Goal: Task Accomplishment & Management: Use online tool/utility

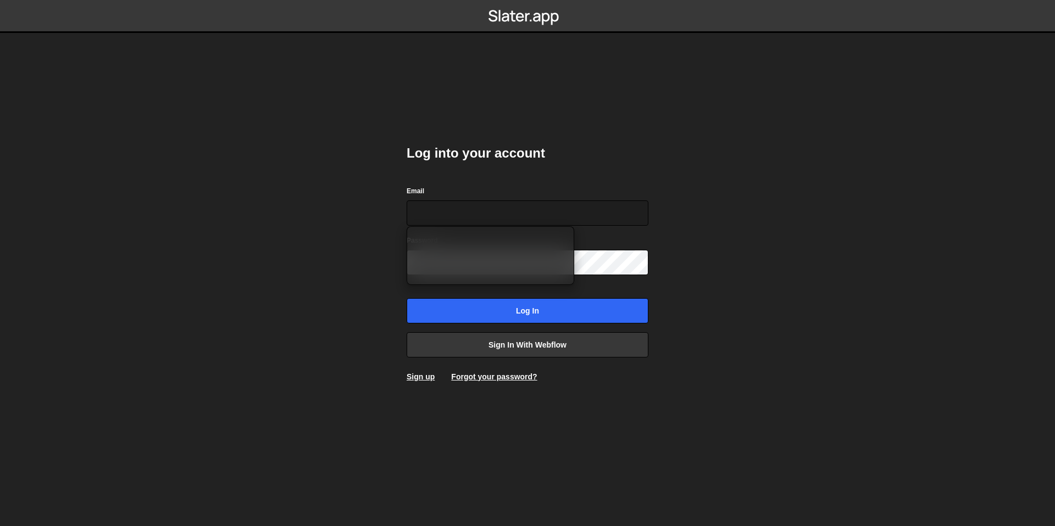
click at [607, 392] on div "Log into your account Email Password Log in Sign in with Webflow Sign up Forgot…" at bounding box center [528, 263] width 242 height 271
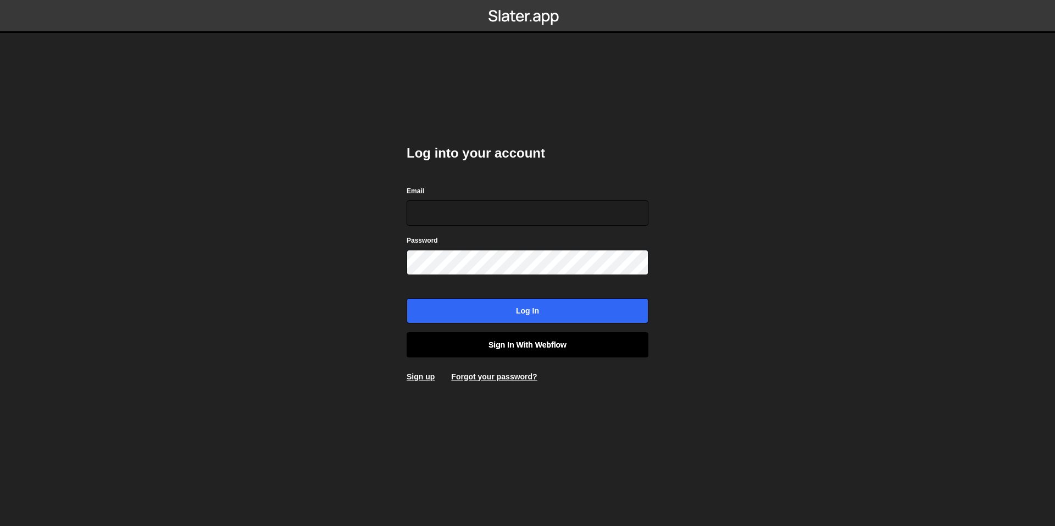
click at [557, 345] on link "Sign in with Webflow" at bounding box center [528, 344] width 242 height 25
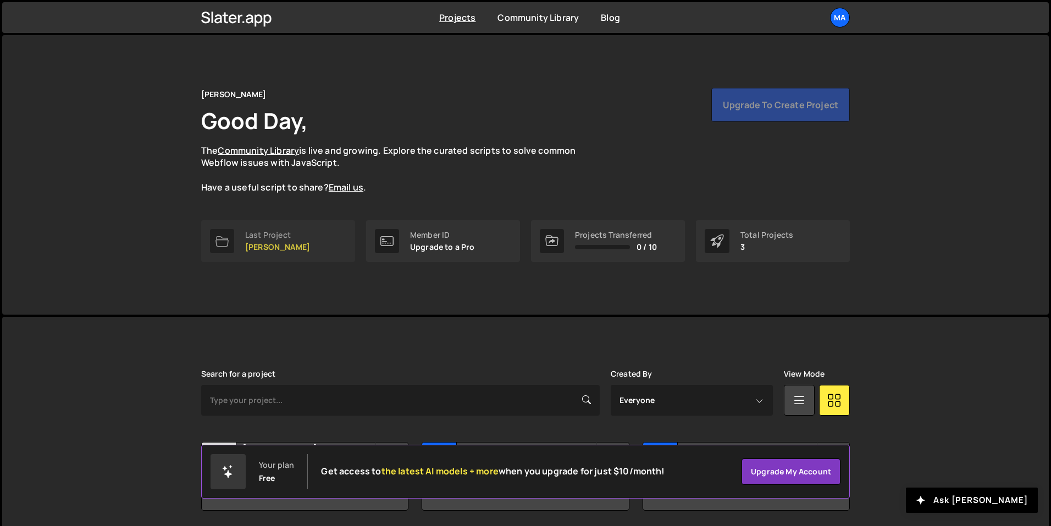
click at [284, 235] on div "Last Project" at bounding box center [277, 235] width 65 height 9
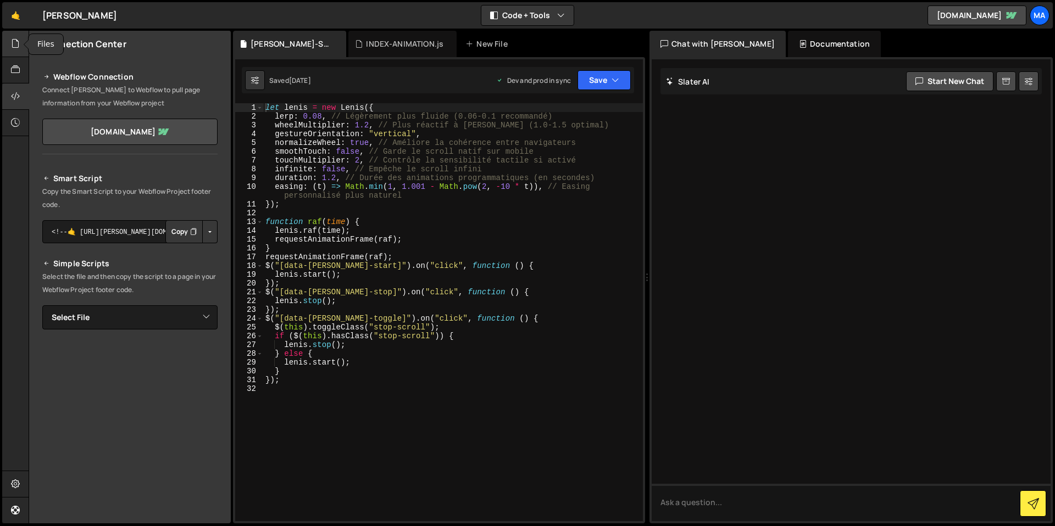
click at [16, 46] on icon at bounding box center [15, 43] width 9 height 12
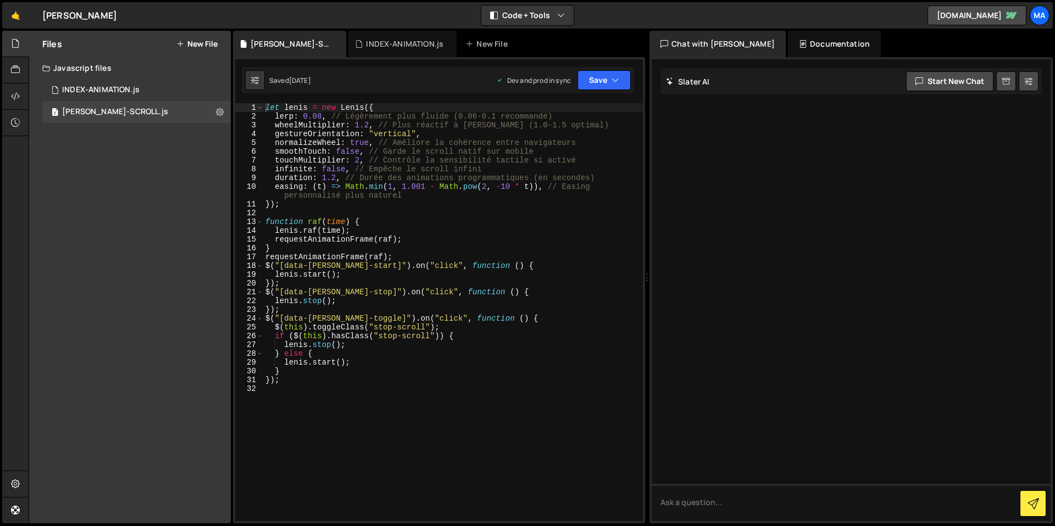
click at [182, 45] on icon at bounding box center [180, 44] width 8 height 9
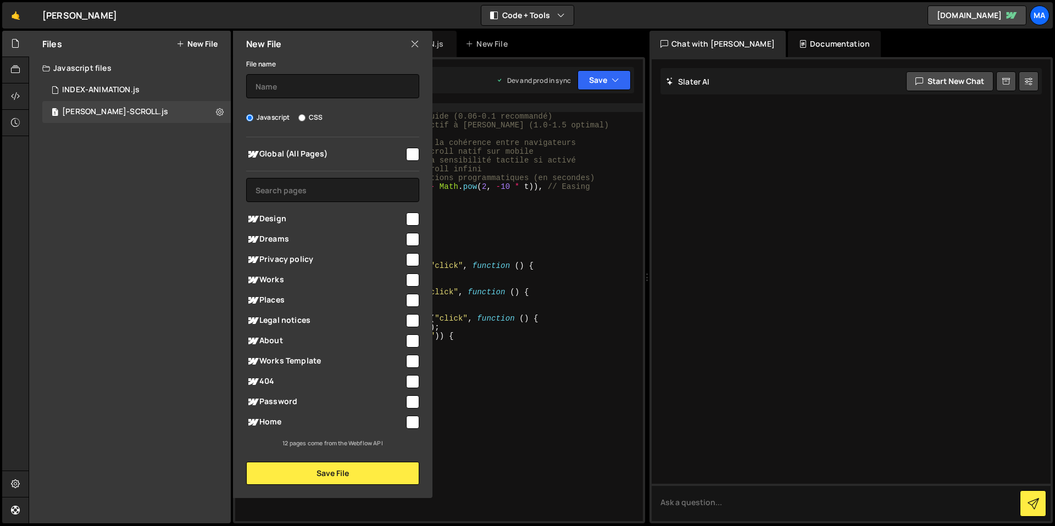
click at [320, 160] on span "Global (All Pages)" at bounding box center [325, 154] width 158 height 13
checkbox input "true"
click at [302, 119] on input "CSS" at bounding box center [301, 117] width 7 height 7
radio input "true"
click at [296, 78] on input "text" at bounding box center [332, 86] width 173 height 24
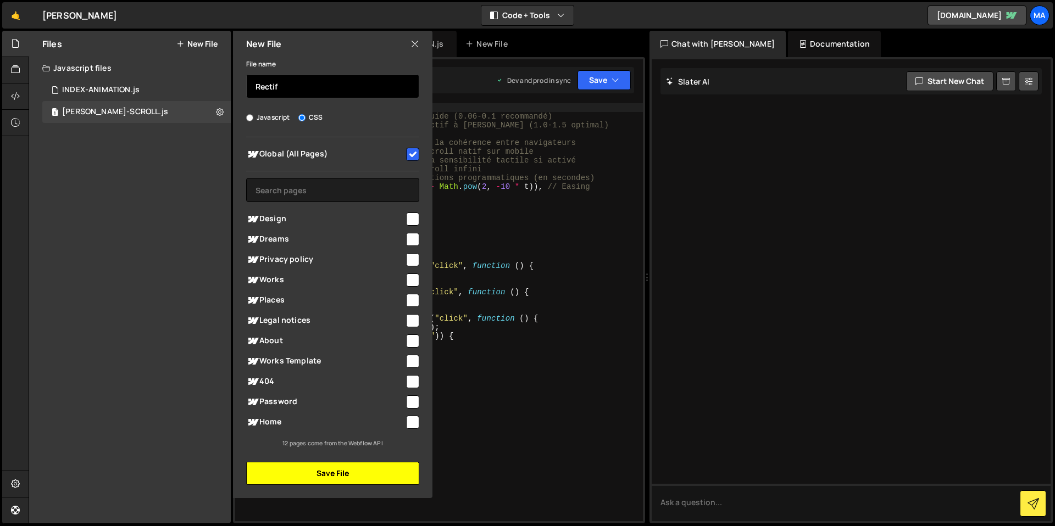
type input "Rectif"
click at [369, 470] on button "Save File" at bounding box center [332, 473] width 173 height 23
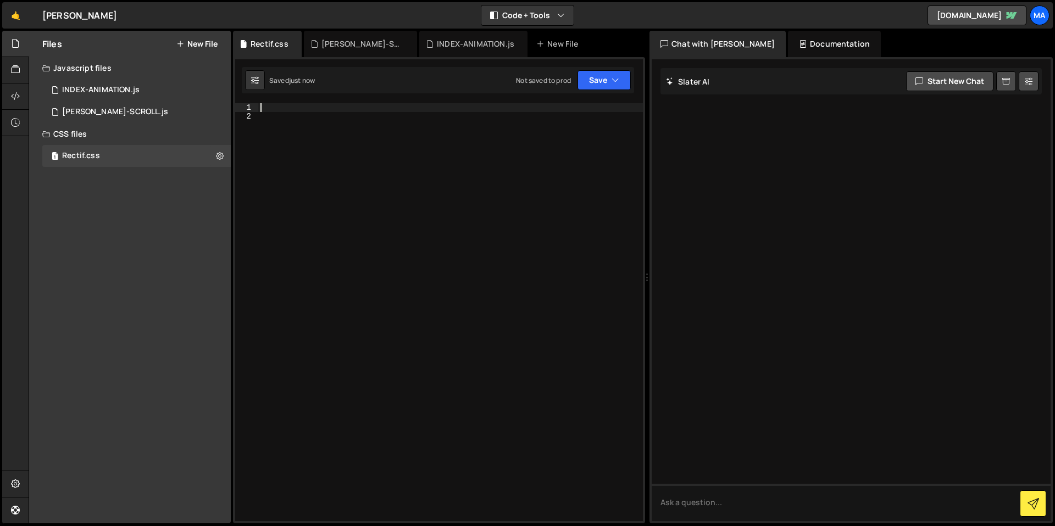
click at [334, 108] on div at bounding box center [450, 321] width 385 height 436
paste textarea "1.6667"
type textarea "1.6667"
type textarea ".image"
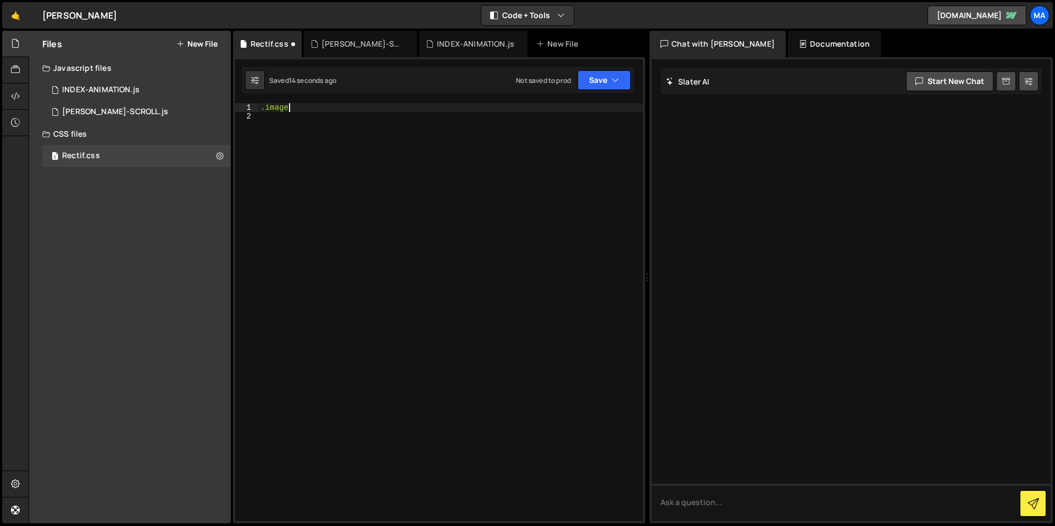
click at [419, 229] on div ".image" at bounding box center [450, 321] width 385 height 436
drag, startPoint x: 289, startPoint y: 105, endPoint x: 260, endPoint y: 101, distance: 29.5
click at [260, 101] on div "XXXXXXXXXXXXXXXXXXXXXXXXXXXXXXXXXXXXXXXXXXXXXXXXXXXXXXXXXXXXXXXXXXXXXXXXXXXXXXX…" at bounding box center [439, 290] width 412 height 466
paste textarea "-4"
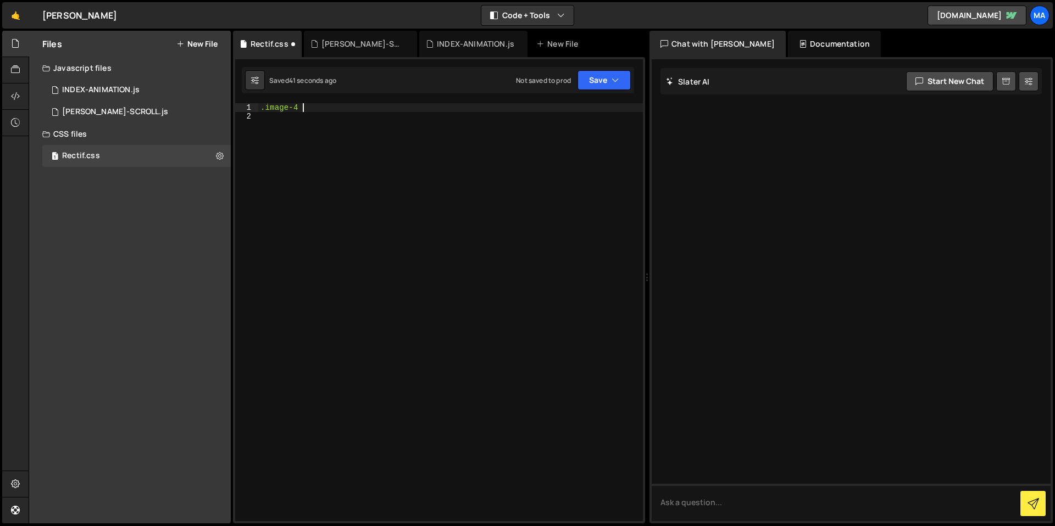
scroll to position [0, 3]
type textarea ".image-4 {}"
paste textarea "1.6667"
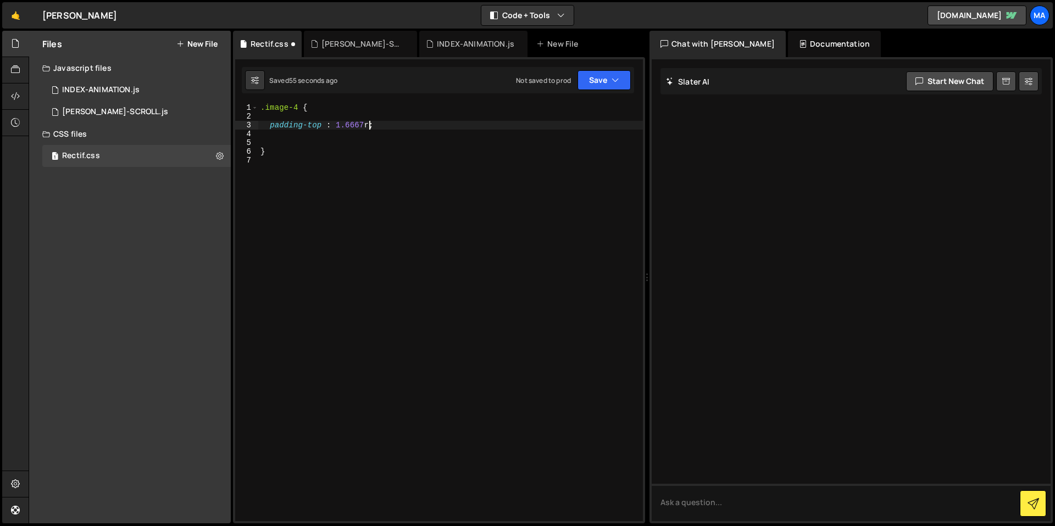
type textarea "padding-top : 1.6667rem;"
click at [441, 158] on div ".image-4 { padding-top : 1.6667 rem ; }" at bounding box center [450, 321] width 385 height 436
click at [613, 75] on icon "button" at bounding box center [616, 80] width 8 height 11
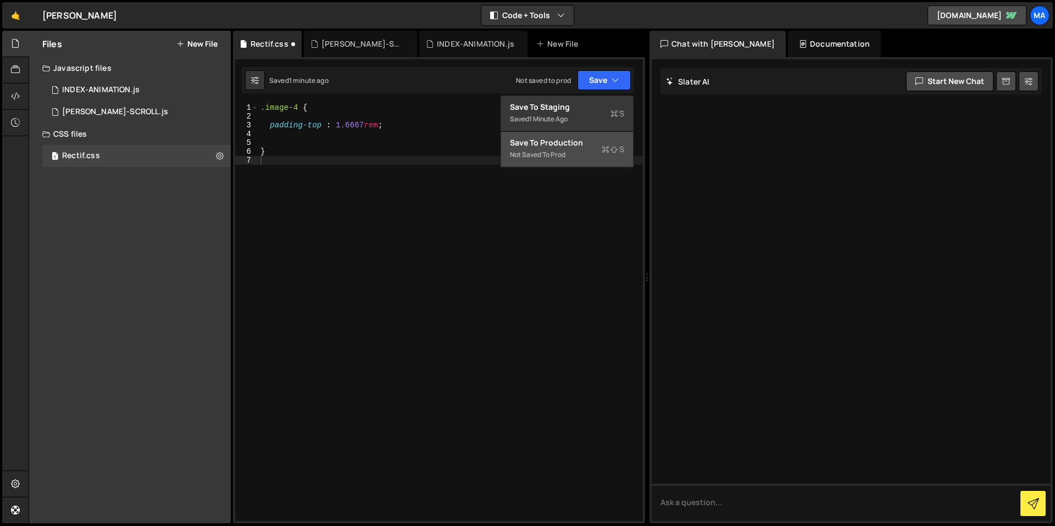
click at [615, 139] on div "Save to Production S" at bounding box center [567, 142] width 114 height 11
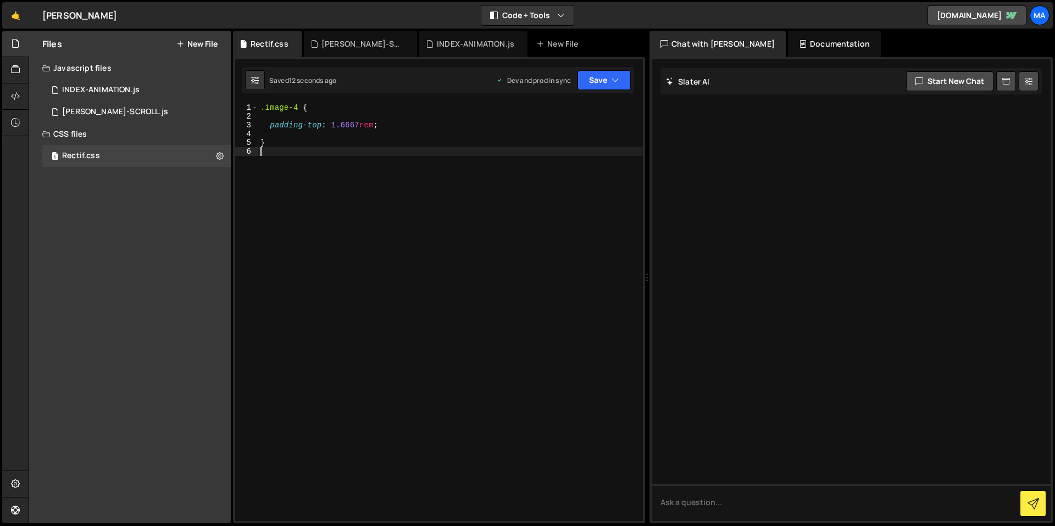
drag, startPoint x: 315, startPoint y: 191, endPoint x: 248, endPoint y: 156, distance: 75.9
click at [316, 191] on div ".image-4 { padding-top : 1.6667 rem ; }" at bounding box center [450, 321] width 385 height 436
click at [262, 109] on div ".image-4 { padding-top : 1.6667 rem ; }" at bounding box center [450, 321] width 385 height 436
type textarea ".image-4 {"
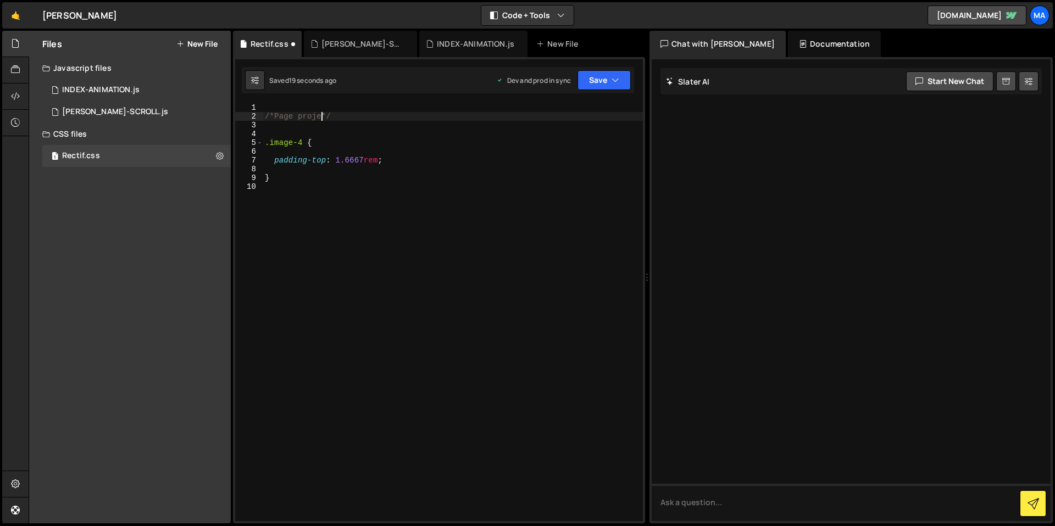
type textarea "/*Page projet*/"
click at [463, 252] on div "/*Page projet*/ .image-4 { padding-top : 1.6667 rem ; }" at bounding box center [453, 321] width 380 height 436
drag, startPoint x: 266, startPoint y: 114, endPoint x: 346, endPoint y: 111, distance: 79.2
click at [266, 114] on div "/*Page projet*/ .image-4 { padding-top : 1.6667 rem ; }" at bounding box center [453, 321] width 380 height 436
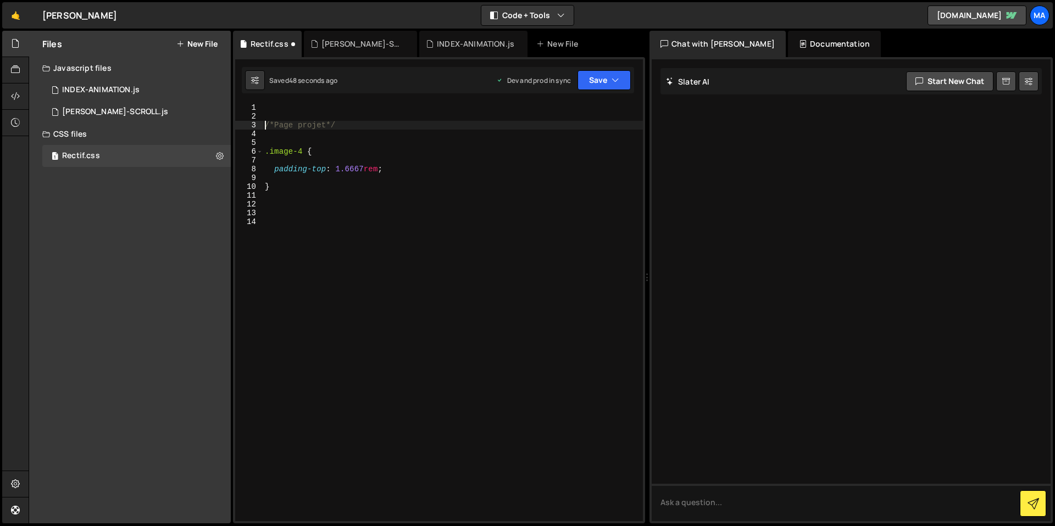
type textarea "/*Page projet*/"
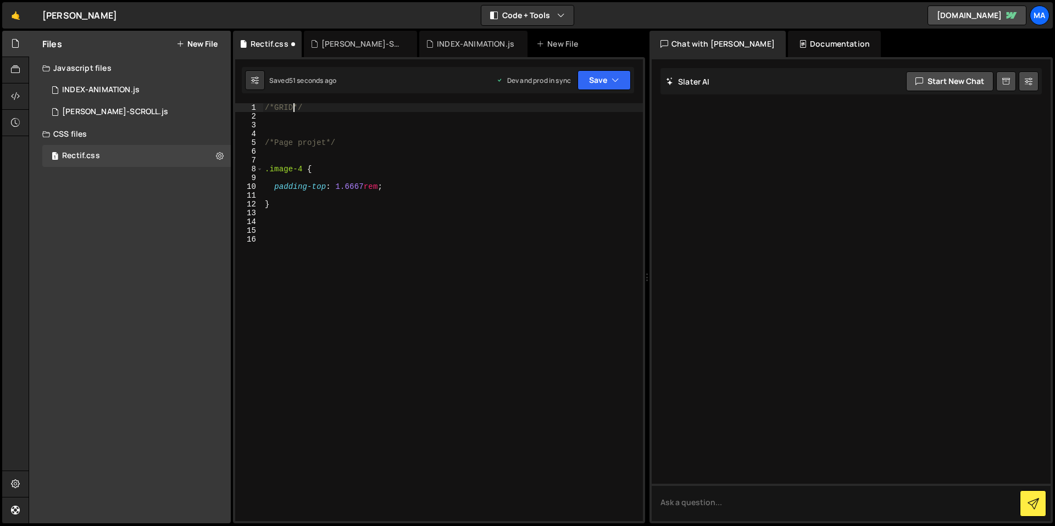
scroll to position [0, 2]
type textarea "/*GRID*/"
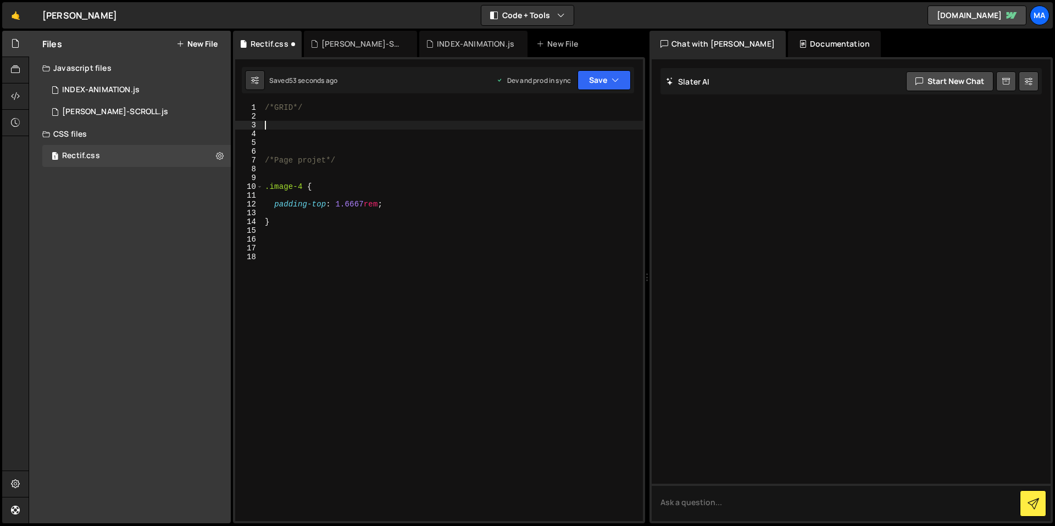
paste textarea "grille-overlay"
click at [264, 125] on div "/*GRID*/ grille-overlay /*Page projet*/ .image-4 { padding-top : 1.6667 rem ; }" at bounding box center [453, 321] width 380 height 436
type textarea ".grille-overlay"
click at [385, 131] on div "/*GRID*/ .grille-overlay /*Page projet*/ .image-4 { padding-top : 1.6667 rem ; }" at bounding box center [453, 321] width 380 height 436
drag, startPoint x: 409, startPoint y: 126, endPoint x: 408, endPoint y: 106, distance: 19.8
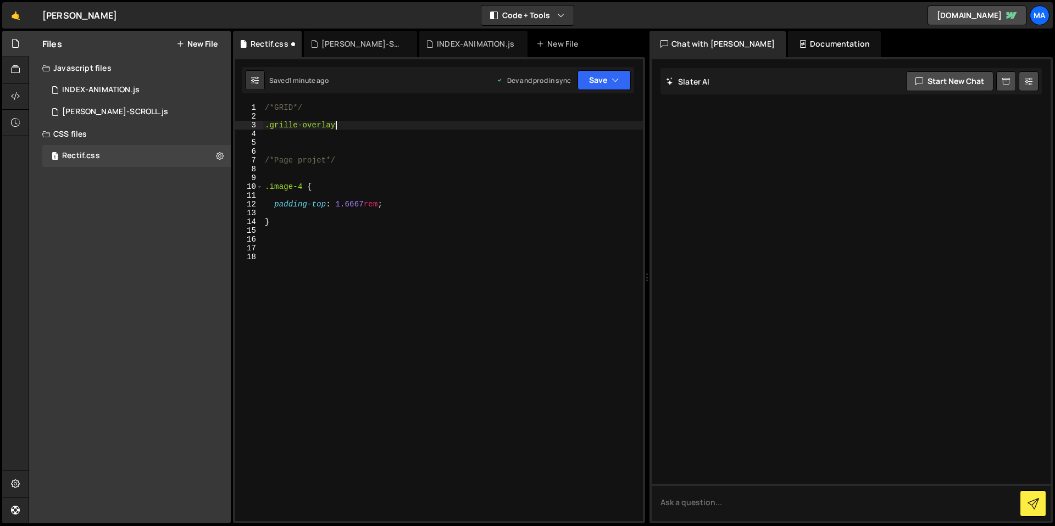
click at [409, 126] on div "/*GRID*/ .grille-overlay /*Page projet*/ .image-4 { padding-top : 1.6667 rem ; }" at bounding box center [453, 321] width 380 height 436
type textarea ".grille-overlay {}"
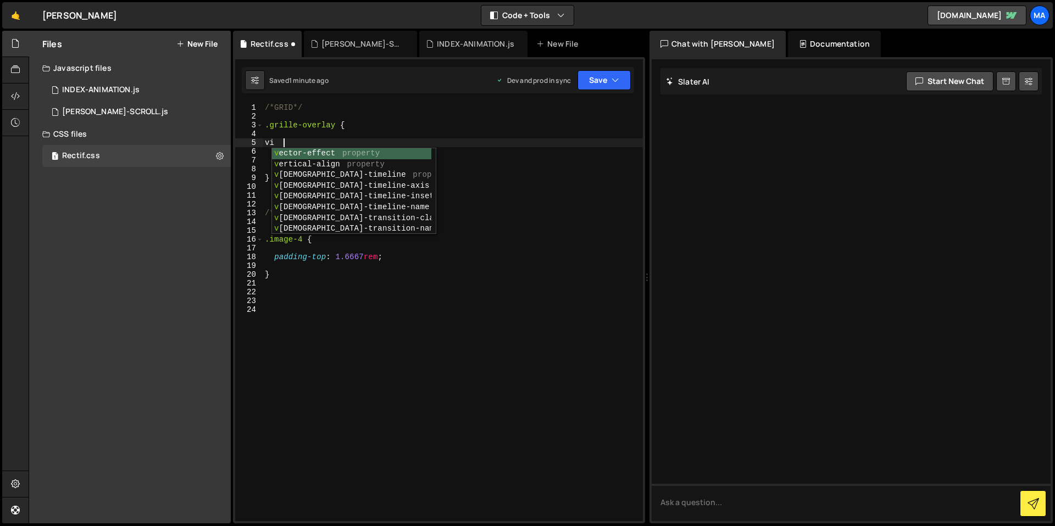
scroll to position [0, 1]
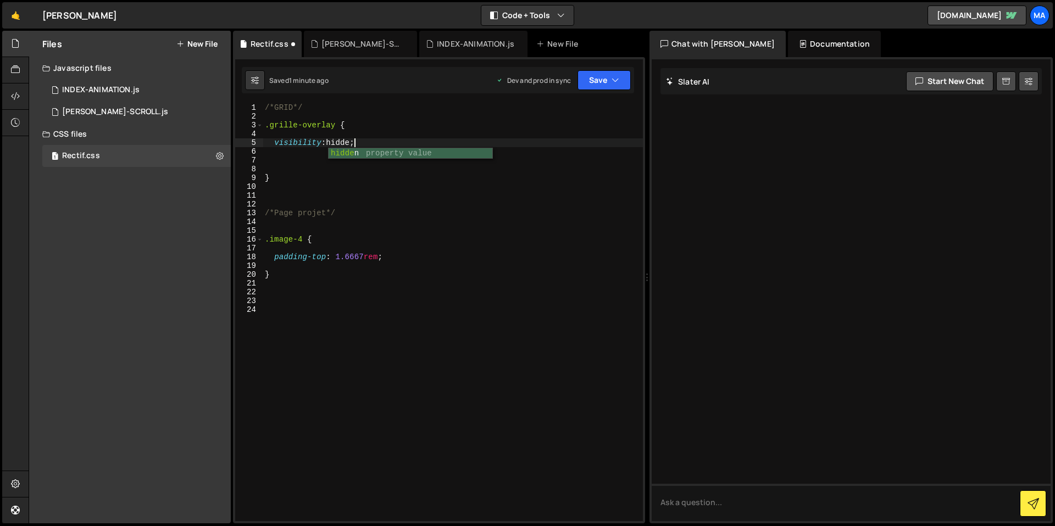
type textarea "visibility: hidden;"
click at [430, 208] on div "/*GRID*/ .grille-overlay { visibility : hidden ; } /*Page projet*/ .image-4 { p…" at bounding box center [453, 321] width 380 height 436
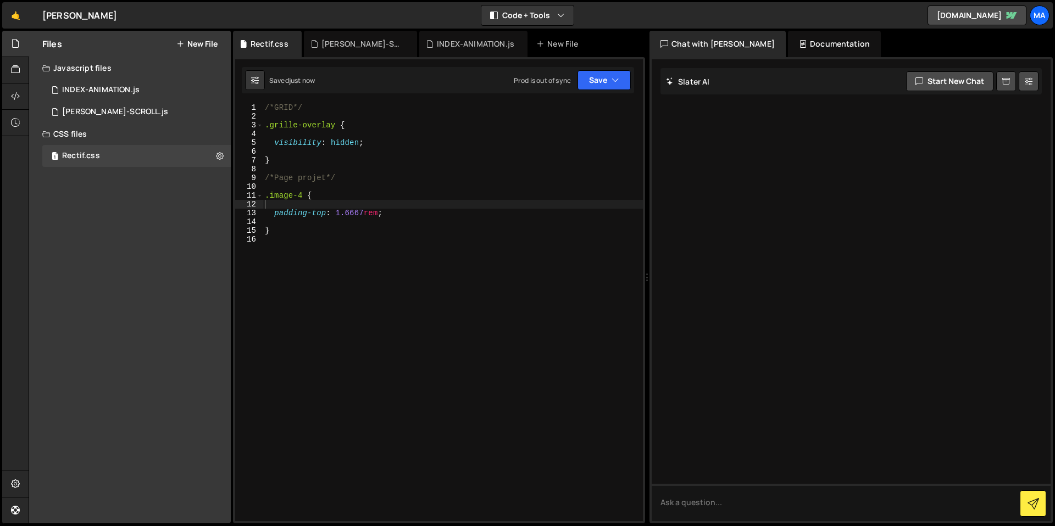
click at [575, 94] on div "XXXXXXXXXXXXXXXXXXXXXXXXXXXXXXXXXXXXXXXXXXXXXXXXXXXXXXXXXXXXXXXXXXXXXXXXXXXXXXX…" at bounding box center [439, 290] width 412 height 466
click at [612, 80] on icon "button" at bounding box center [616, 80] width 8 height 11
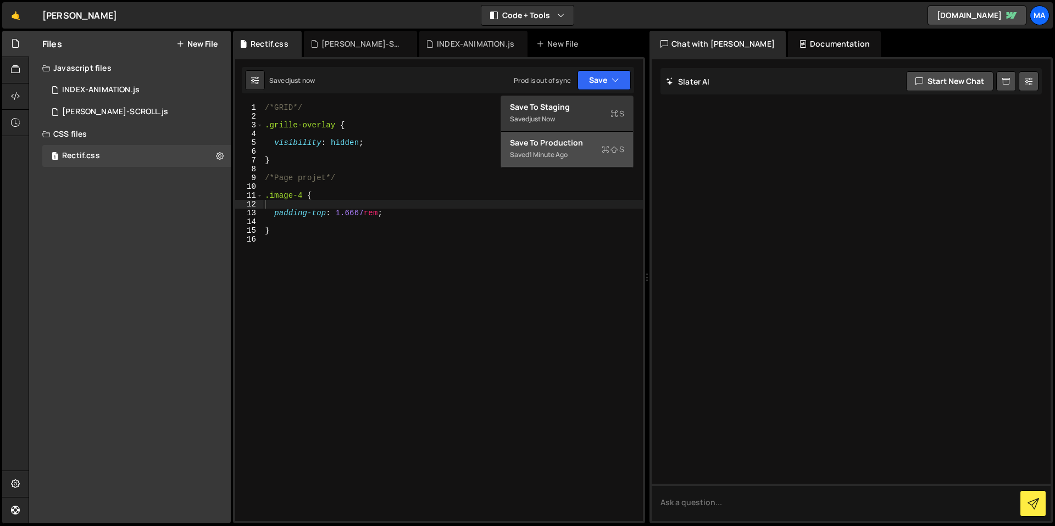
click at [608, 157] on div "Saved 1 minute ago" at bounding box center [567, 154] width 114 height 13
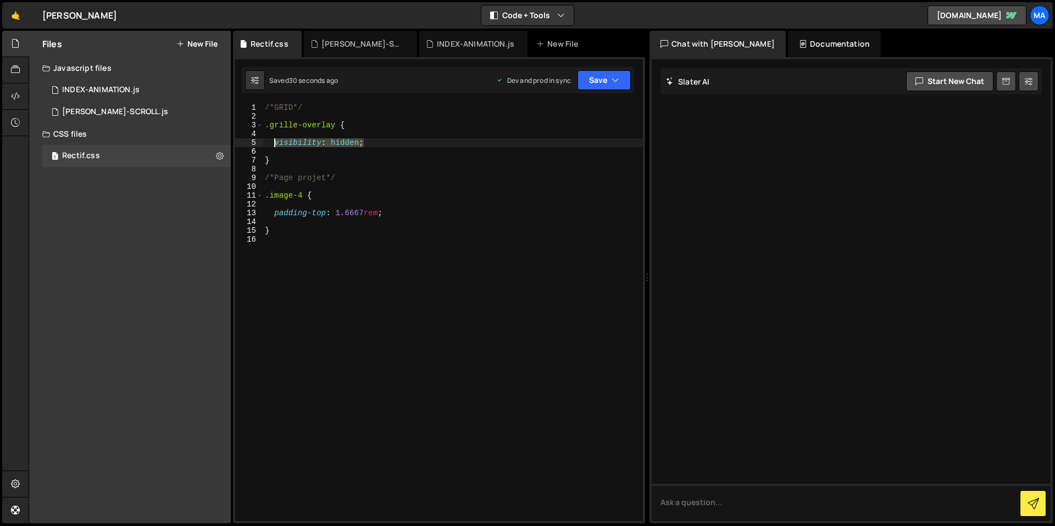
drag, startPoint x: 316, startPoint y: 143, endPoint x: 275, endPoint y: 142, distance: 40.7
click at [275, 142] on div "/*GRID*/ .grille-overlay { visibility : hidden ; } /*Page projet*/ .image-4 { p…" at bounding box center [453, 321] width 380 height 436
type textarea "/*visibility: hidden;*/"
click at [346, 268] on div "/*GRID*/ .grille-overlay { /*visibility: hidden;*/ } /*Page projet*/ .image-4 {…" at bounding box center [453, 321] width 380 height 436
click at [601, 86] on button "Save" at bounding box center [603, 80] width 53 height 20
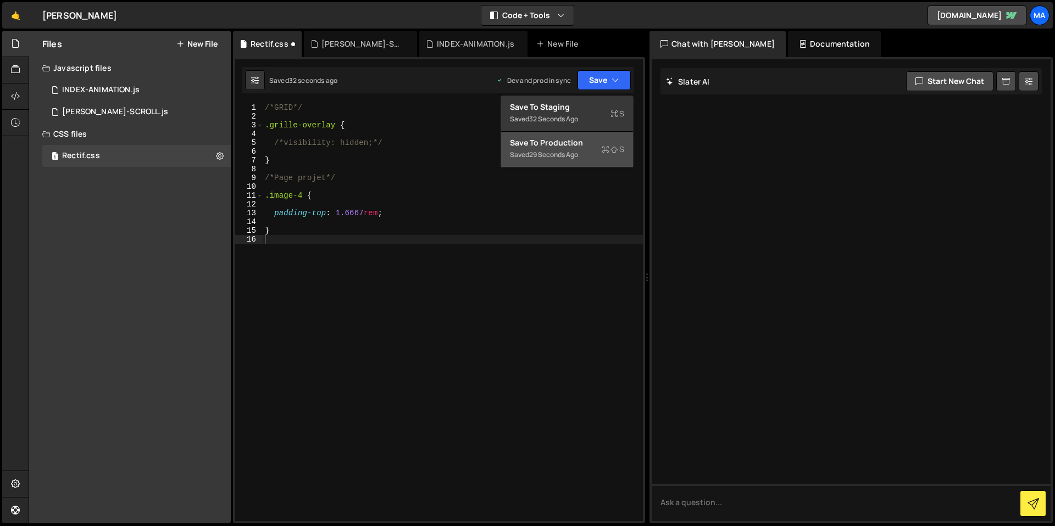
click at [615, 146] on icon at bounding box center [614, 149] width 8 height 11
